Goal: Book appointment/travel/reservation

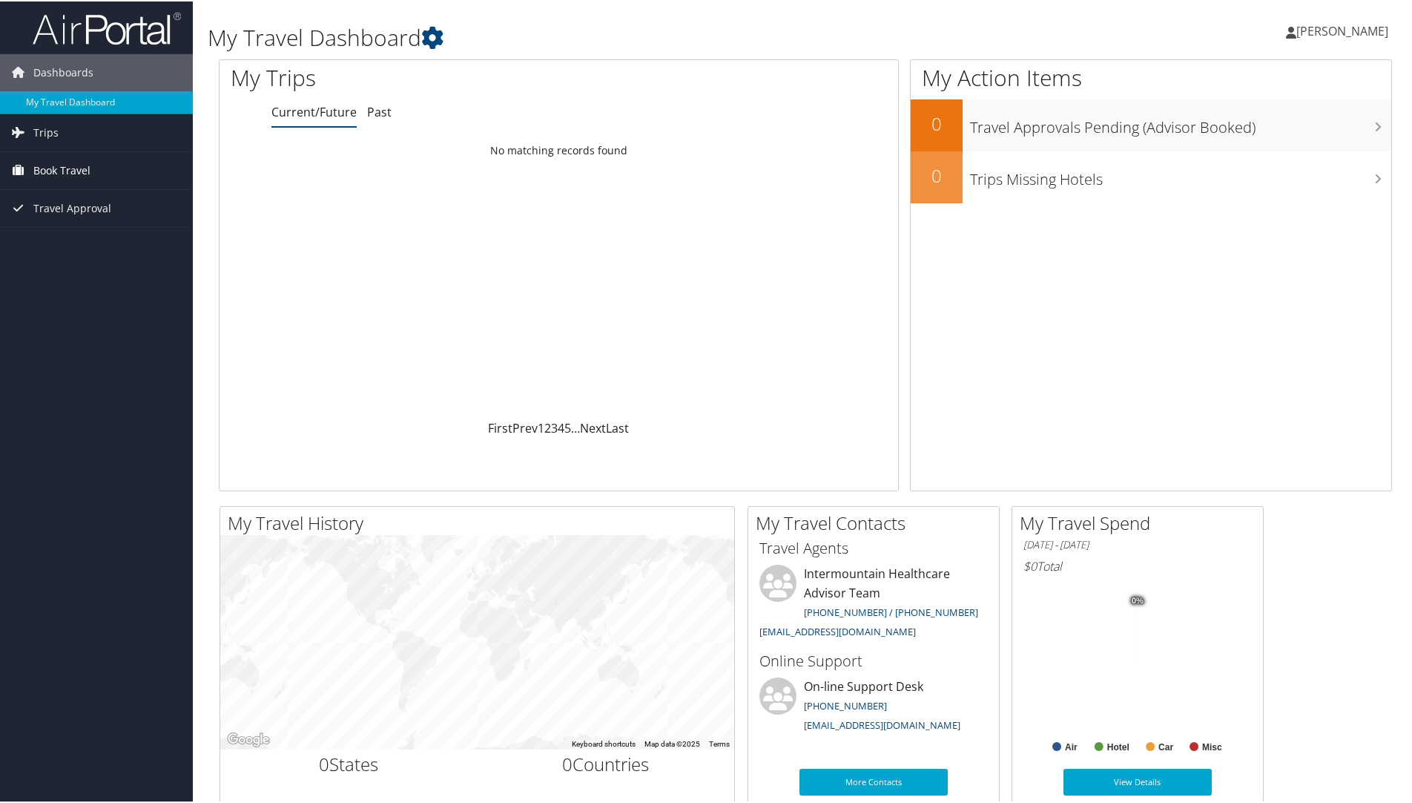
click at [50, 171] on span "Book Travel" at bounding box center [61, 169] width 57 height 37
click at [58, 243] on link "Book/Manage Online Trips" at bounding box center [96, 243] width 193 height 22
click at [60, 171] on span "Book Travel" at bounding box center [61, 169] width 57 height 37
click at [48, 246] on link "Book/Manage Online Trips" at bounding box center [96, 243] width 193 height 22
